Goal: Book appointment/travel/reservation

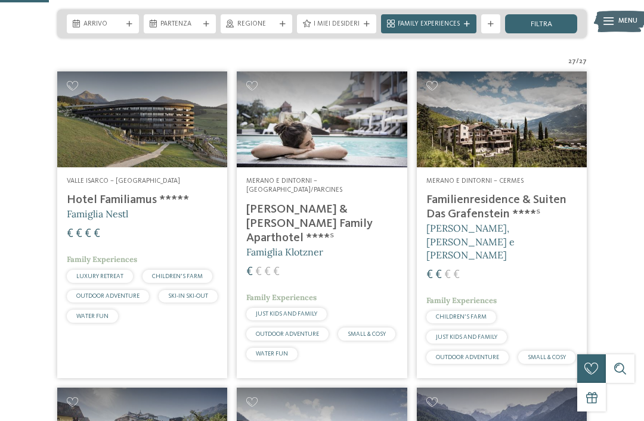
click at [128, 17] on div "Arrivo" at bounding box center [103, 23] width 72 height 19
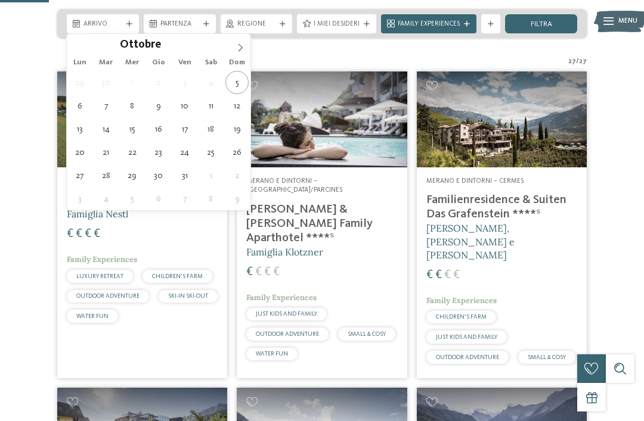
click at [238, 50] on icon at bounding box center [240, 48] width 8 height 8
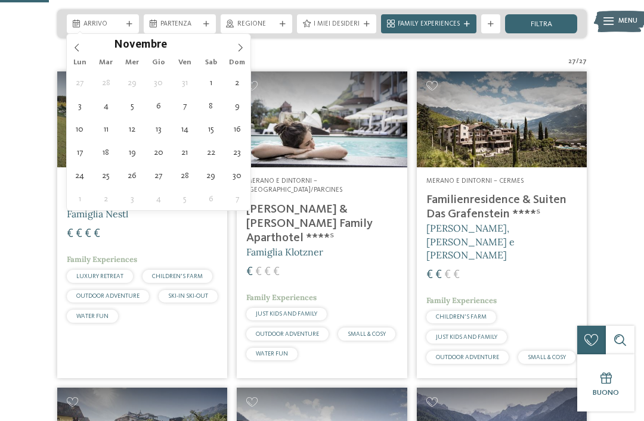
click at [247, 52] on span at bounding box center [240, 44] width 20 height 20
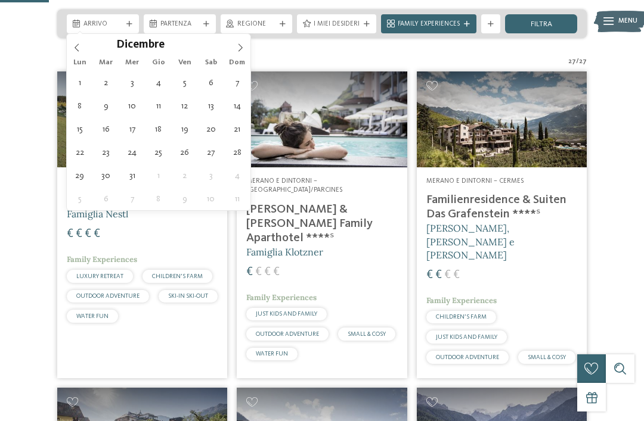
type div "29.12.2025"
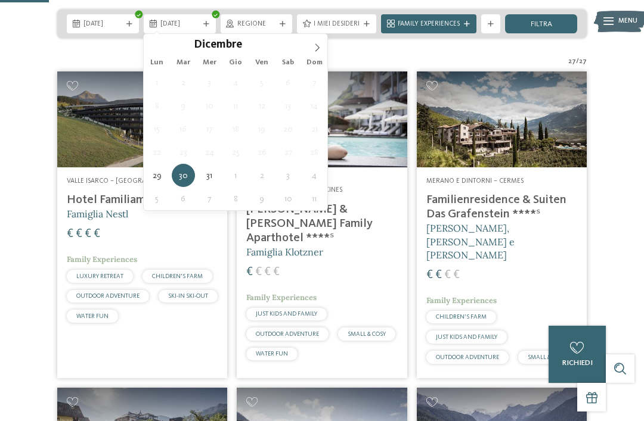
type div "04.01.2026"
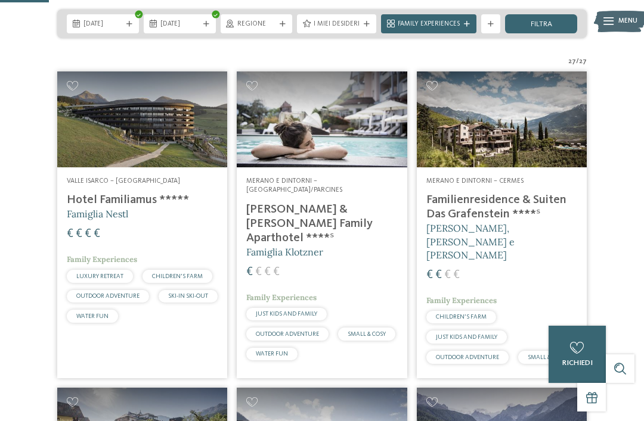
click at [274, 30] on div "Regione" at bounding box center [256, 23] width 72 height 19
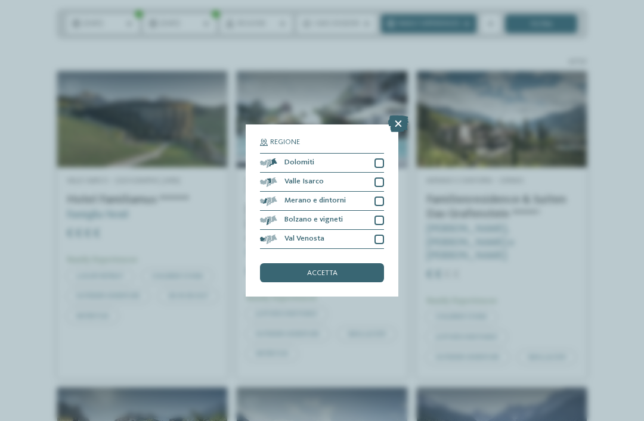
click at [376, 154] on div "Dolomiti" at bounding box center [322, 163] width 124 height 19
click at [378, 178] on div at bounding box center [379, 183] width 10 height 10
click at [383, 192] on div "Merano e dintorni" at bounding box center [322, 201] width 124 height 19
click at [380, 216] on div at bounding box center [379, 221] width 10 height 10
click at [383, 235] on div at bounding box center [379, 240] width 10 height 10
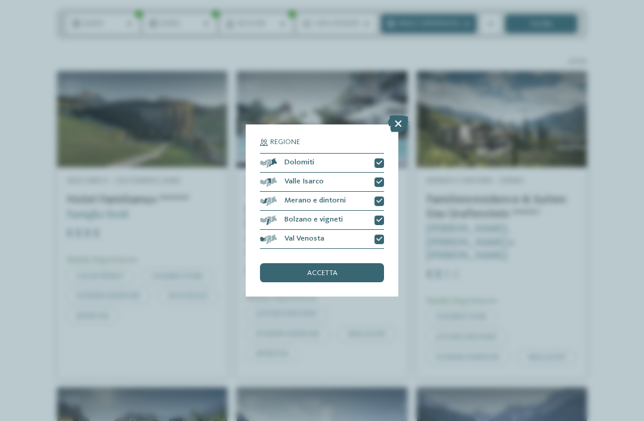
click at [373, 263] on div "accetta" at bounding box center [322, 272] width 124 height 19
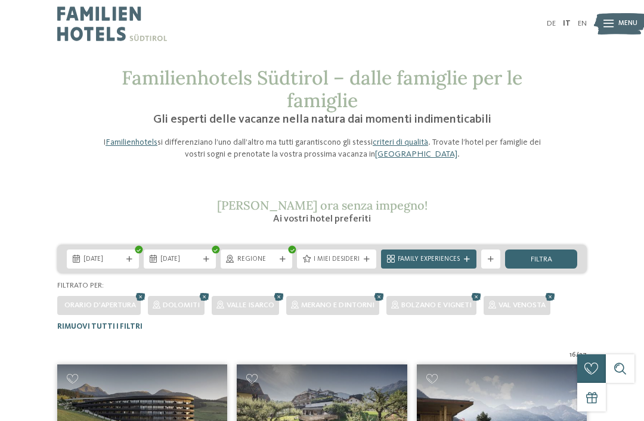
click at [349, 257] on span "I miei desideri" at bounding box center [336, 260] width 46 height 10
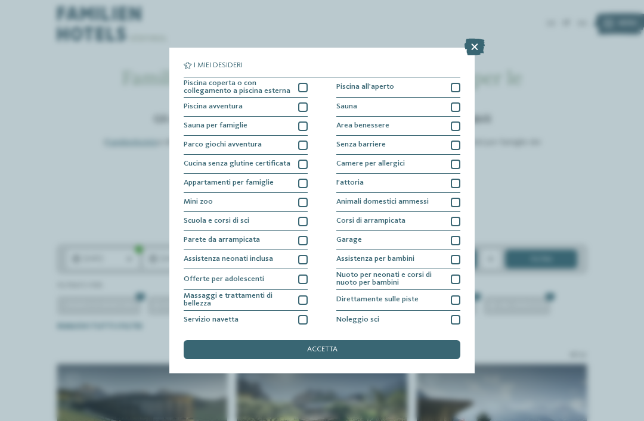
click at [301, 80] on div "Piscina coperta o con collegamento a piscina esterna" at bounding box center [246, 87] width 124 height 21
click at [275, 340] on div "accetta" at bounding box center [322, 349] width 277 height 19
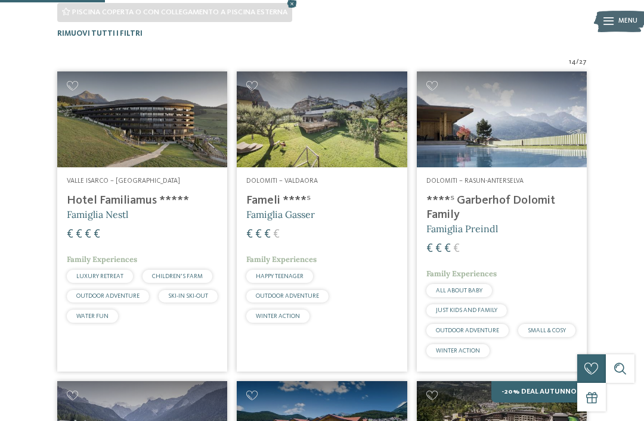
scroll to position [344, 0]
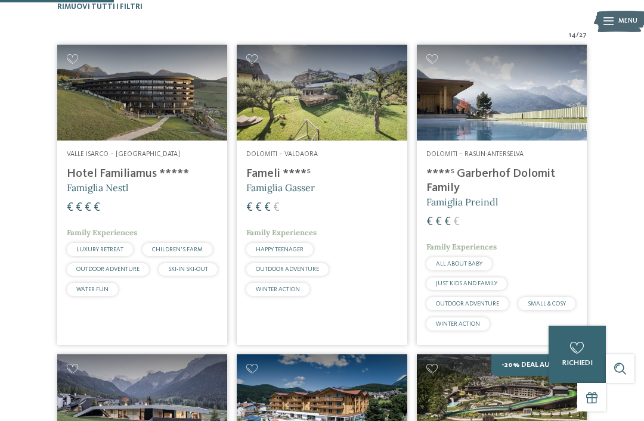
click at [527, 107] on img at bounding box center [502, 92] width 170 height 95
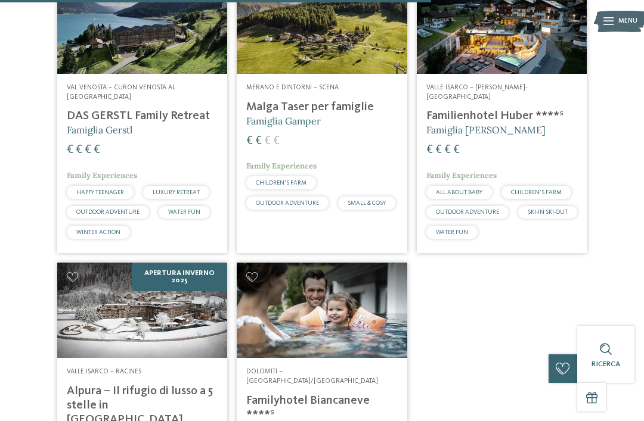
scroll to position [1302, 0]
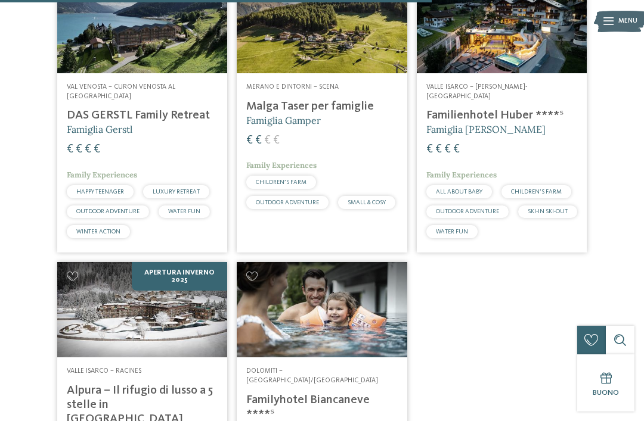
click at [347, 327] on img at bounding box center [322, 309] width 170 height 95
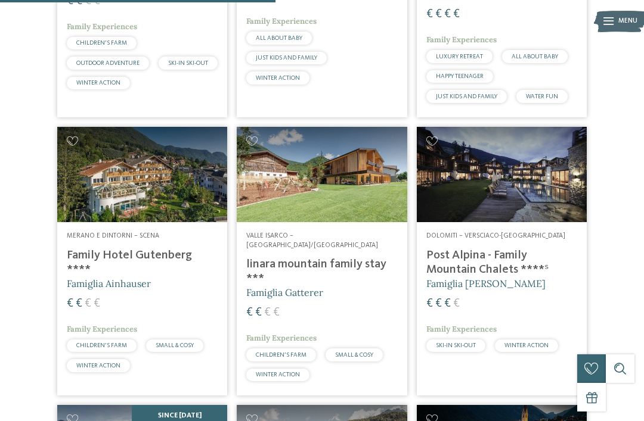
scroll to position [883, 0]
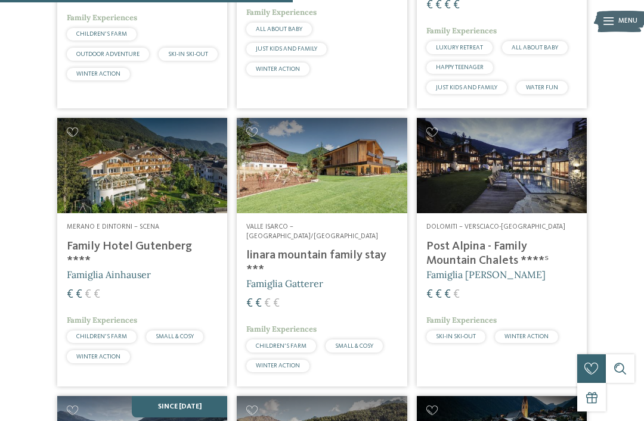
click at [366, 248] on h4 "linara mountain family stay ***" at bounding box center [321, 262] width 151 height 29
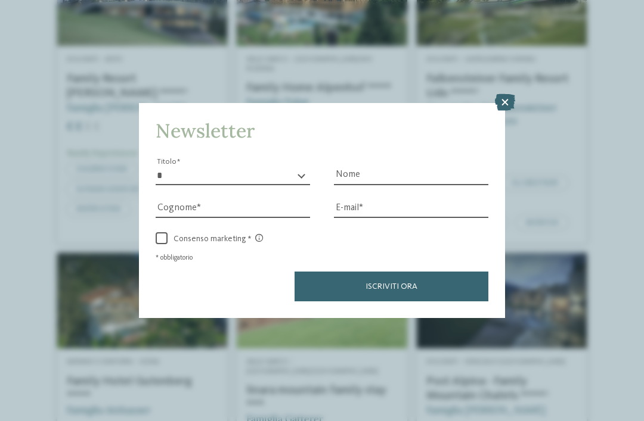
scroll to position [776, 0]
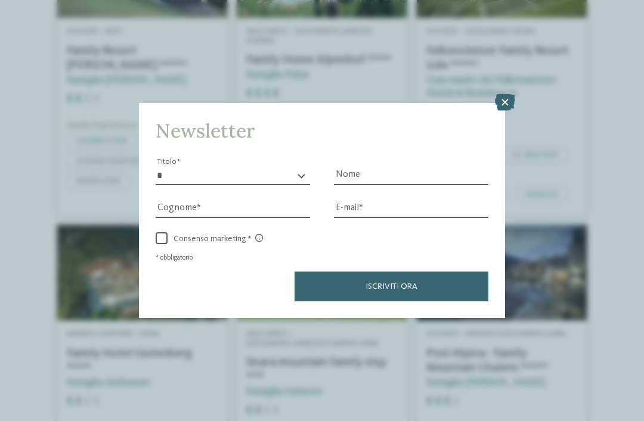
click at [511, 94] on icon at bounding box center [505, 102] width 20 height 17
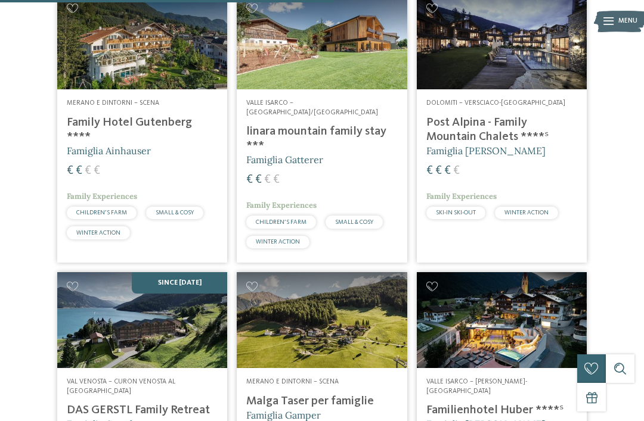
scroll to position [1008, 0]
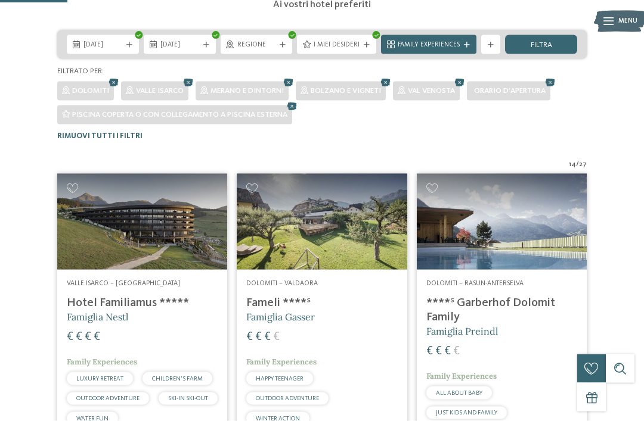
scroll to position [207, 0]
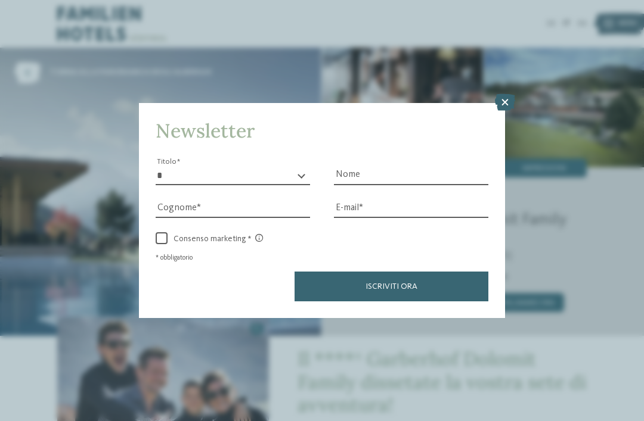
click at [501, 94] on icon at bounding box center [505, 102] width 20 height 17
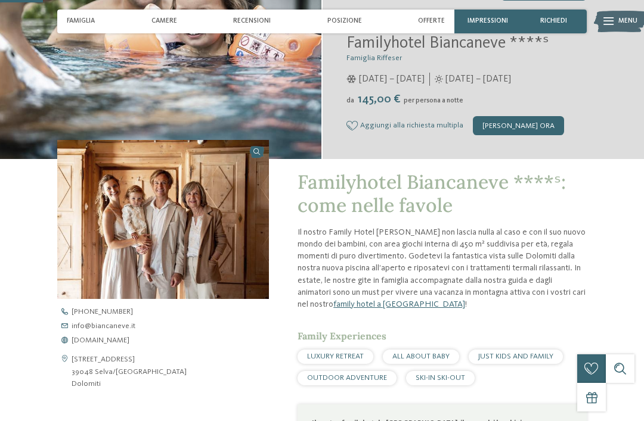
scroll to position [223, 0]
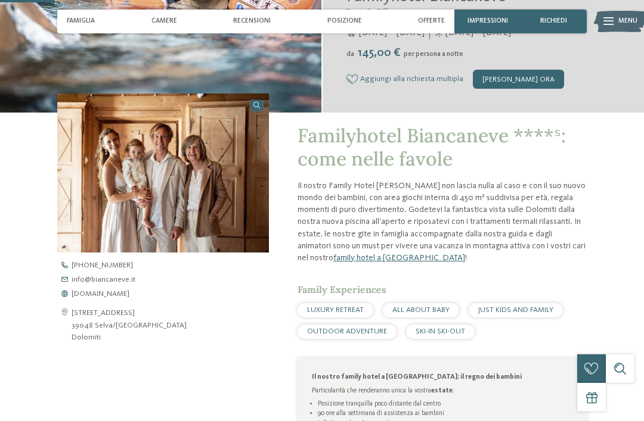
click at [126, 299] on span "[DOMAIN_NAME]" at bounding box center [101, 295] width 58 height 8
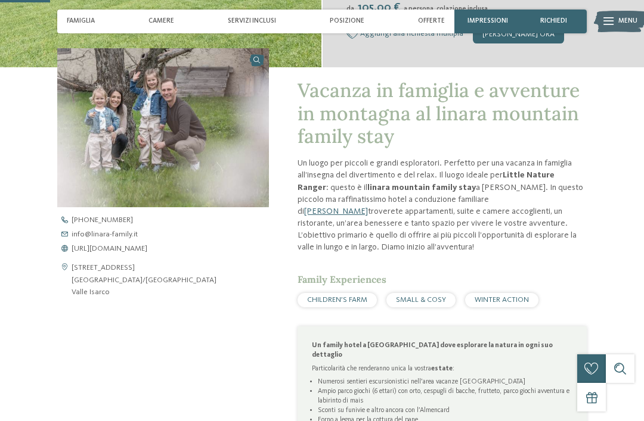
scroll to position [289, 0]
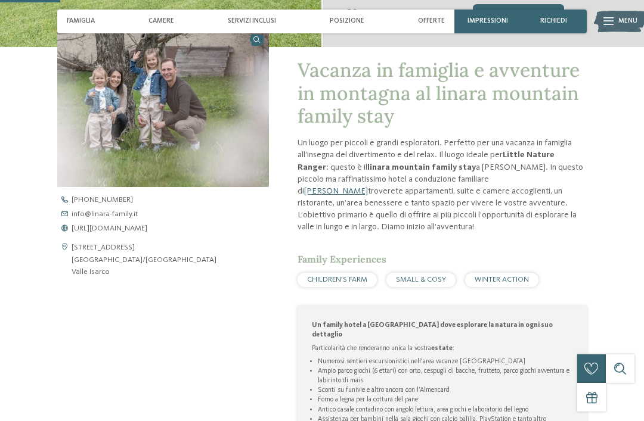
click at [147, 233] on span "https://www.linara-family.it/it" at bounding box center [110, 229] width 76 height 8
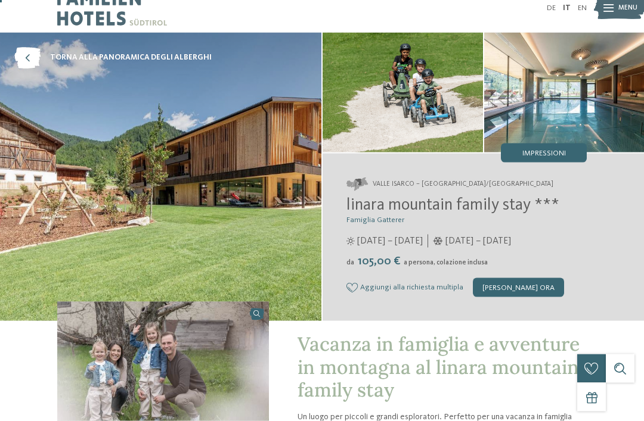
scroll to position [0, 0]
